Goal: Check status: Check status

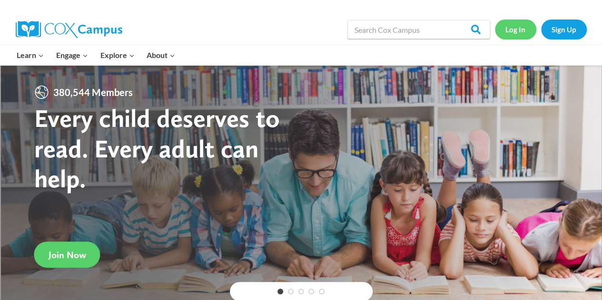
click at [514, 33] on link "Log In" at bounding box center [515, 30] width 41 height 20
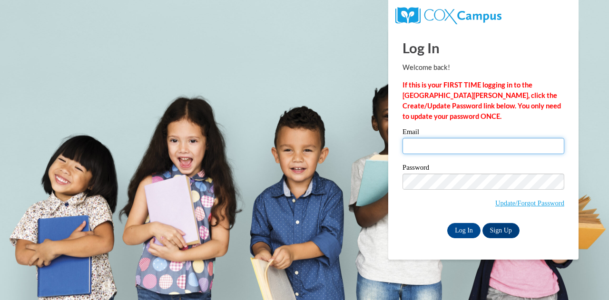
click at [435, 138] on input "Email" at bounding box center [484, 146] width 162 height 16
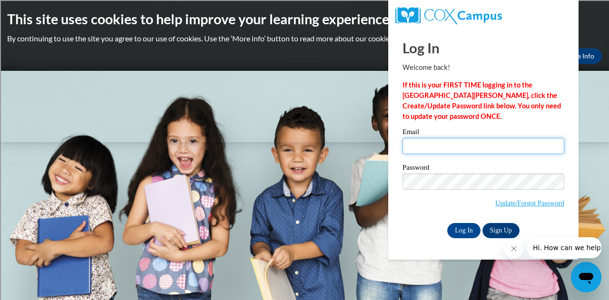
type input "[EMAIL_ADDRESS][DOMAIN_NAME]"
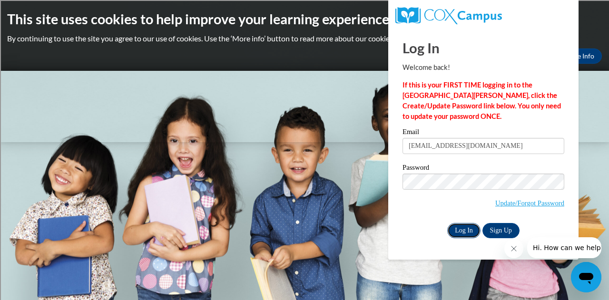
click at [458, 228] on input "Log In" at bounding box center [463, 230] width 33 height 15
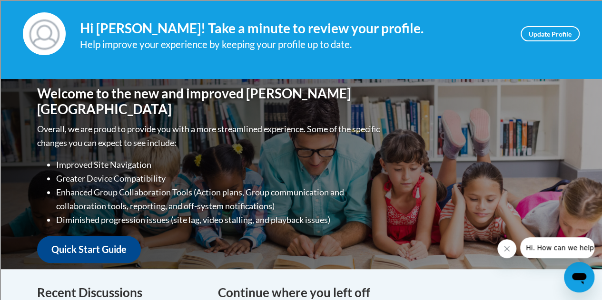
scroll to position [48, 0]
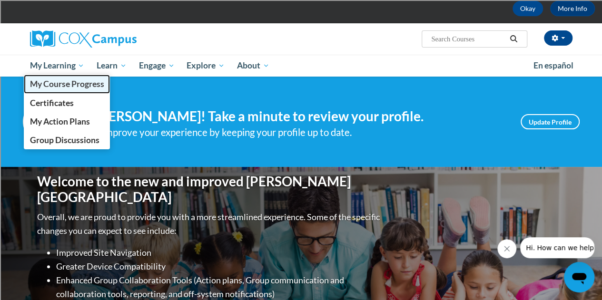
click at [67, 85] on span "My Course Progress" at bounding box center [67, 84] width 74 height 10
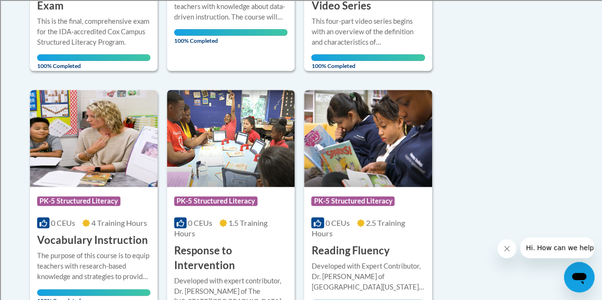
scroll to position [476, 0]
